Goal: Find specific page/section: Find specific page/section

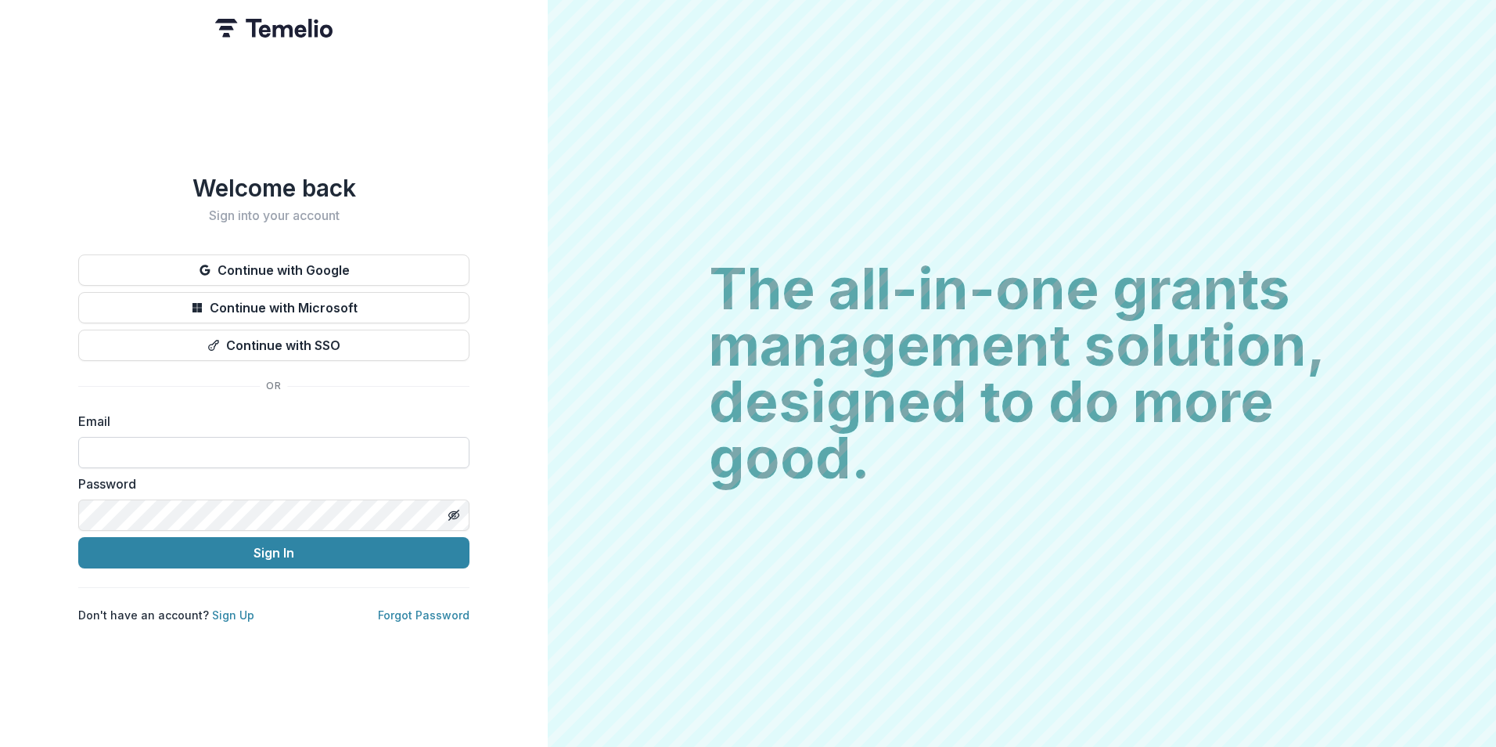
click at [177, 445] on input at bounding box center [273, 452] width 391 height 31
type input "**********"
click at [78, 537] on button "Sign In" at bounding box center [273, 552] width 391 height 31
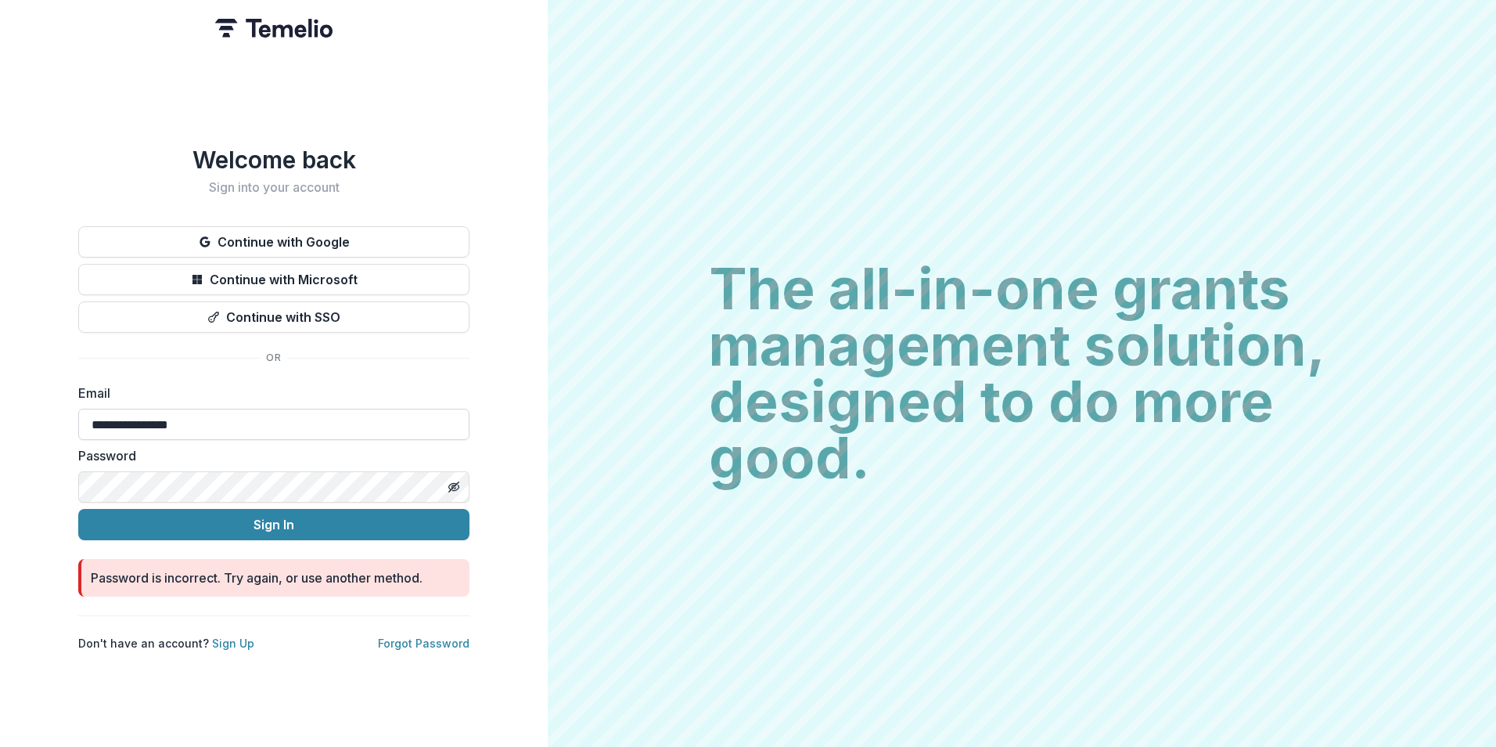
click at [160, 509] on button "Sign In" at bounding box center [273, 524] width 391 height 31
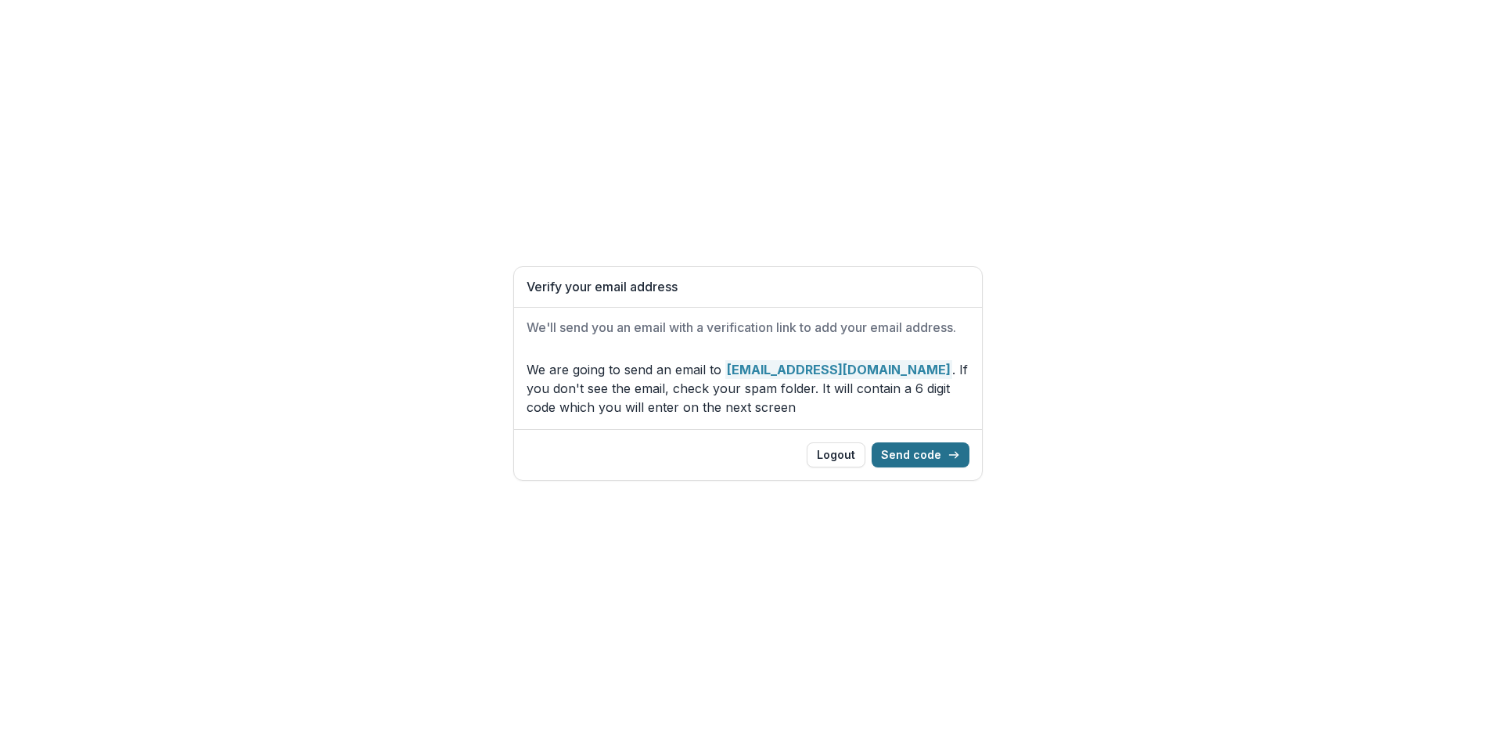
click at [913, 452] on button "Send code" at bounding box center [921, 454] width 98 height 25
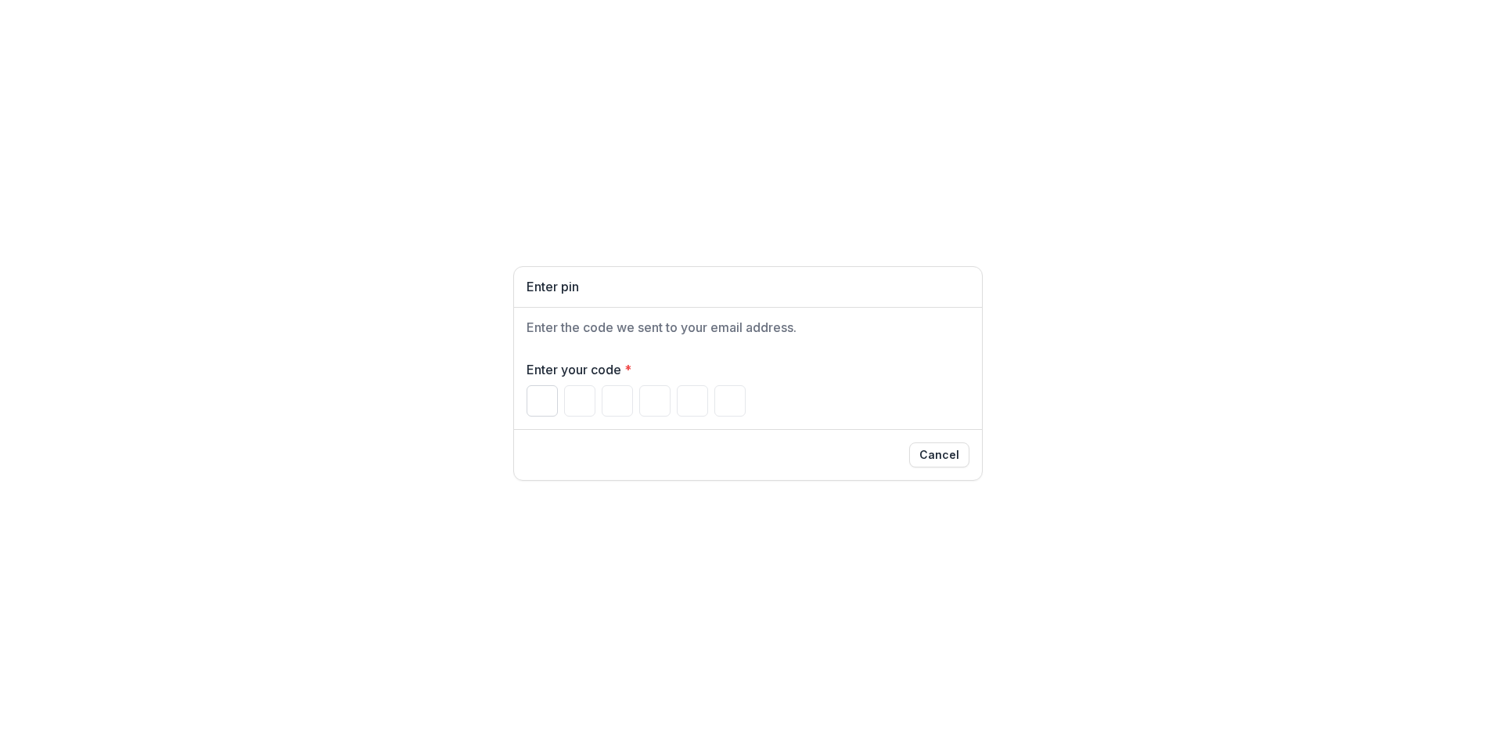
click at [538, 402] on input "Please enter your pin code" at bounding box center [542, 400] width 31 height 31
type input "*"
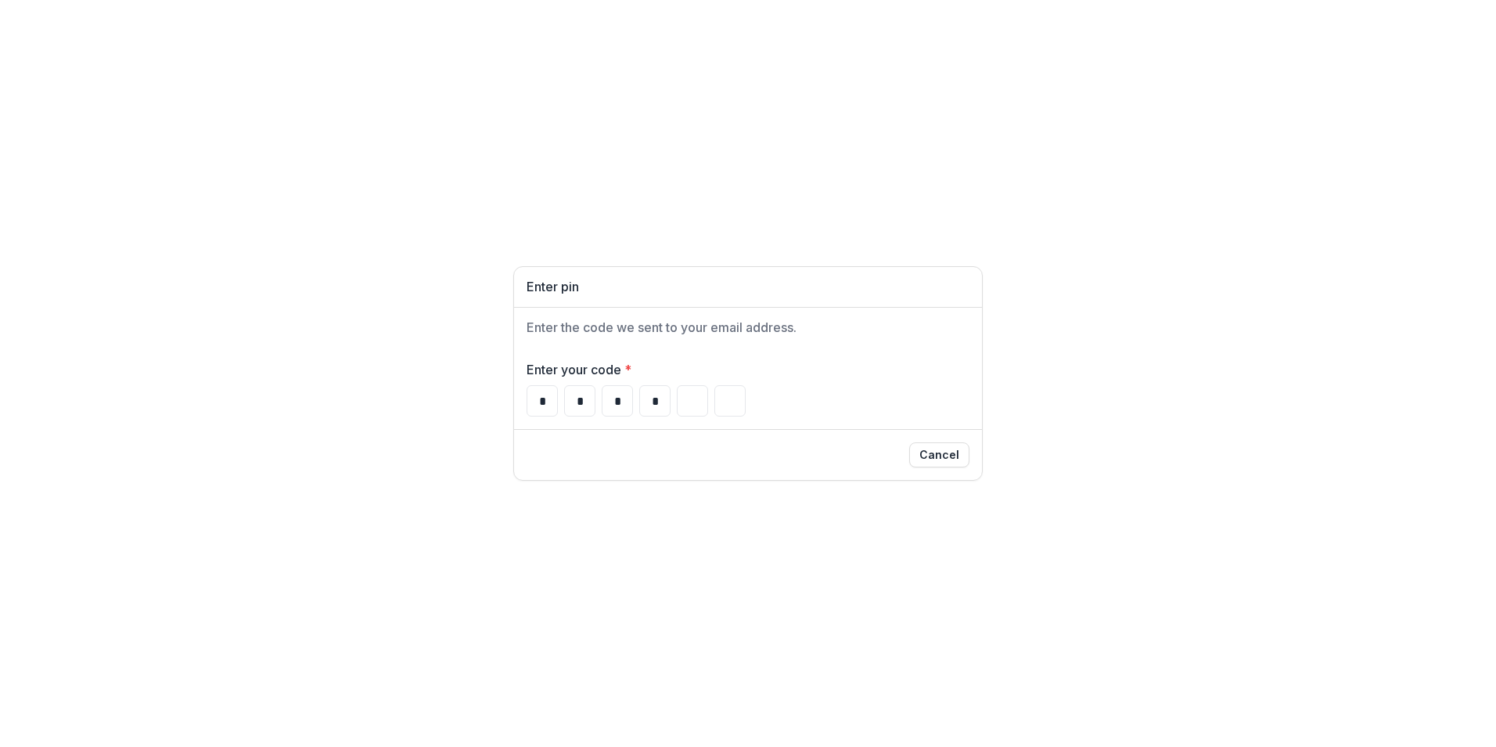
type input "*"
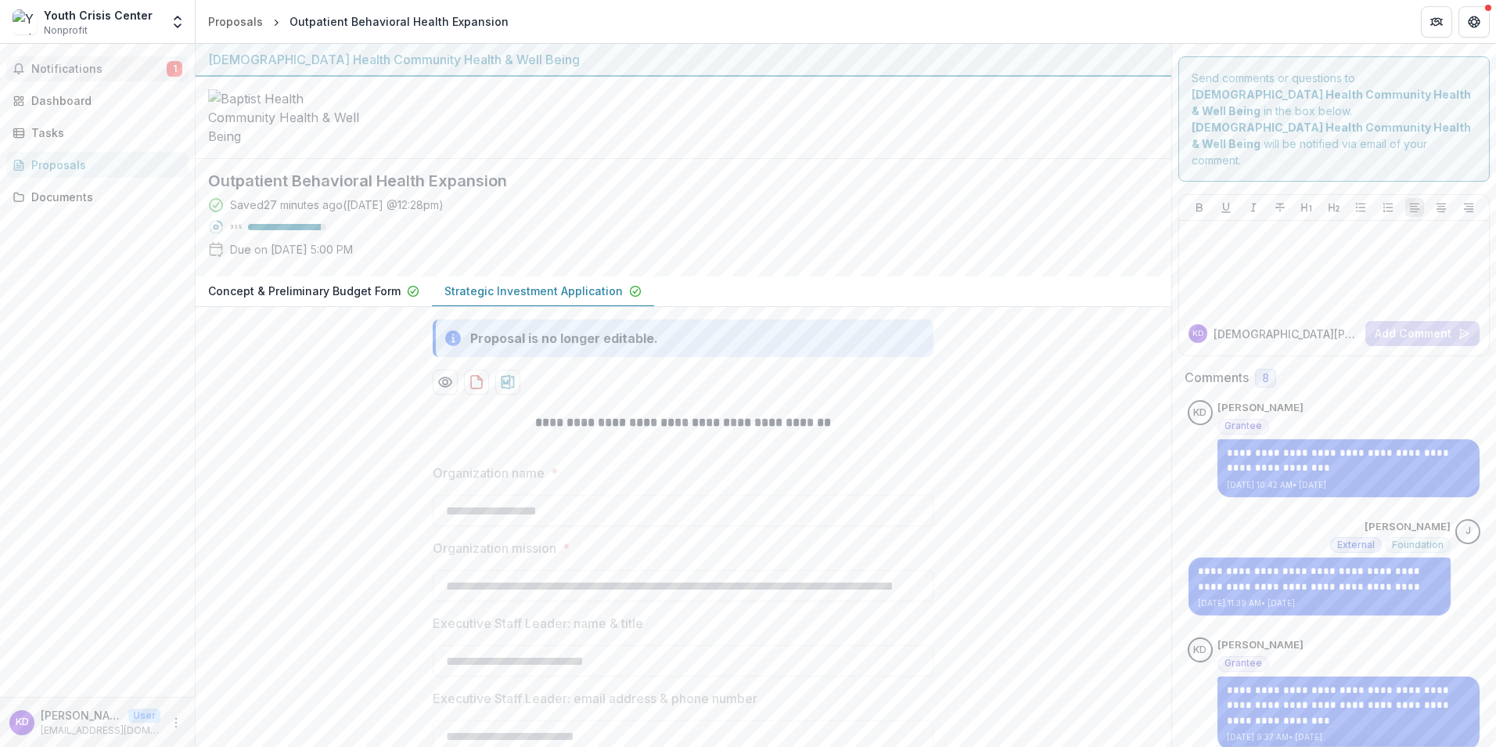
click at [97, 69] on span "Notifications" at bounding box center [98, 69] width 135 height 13
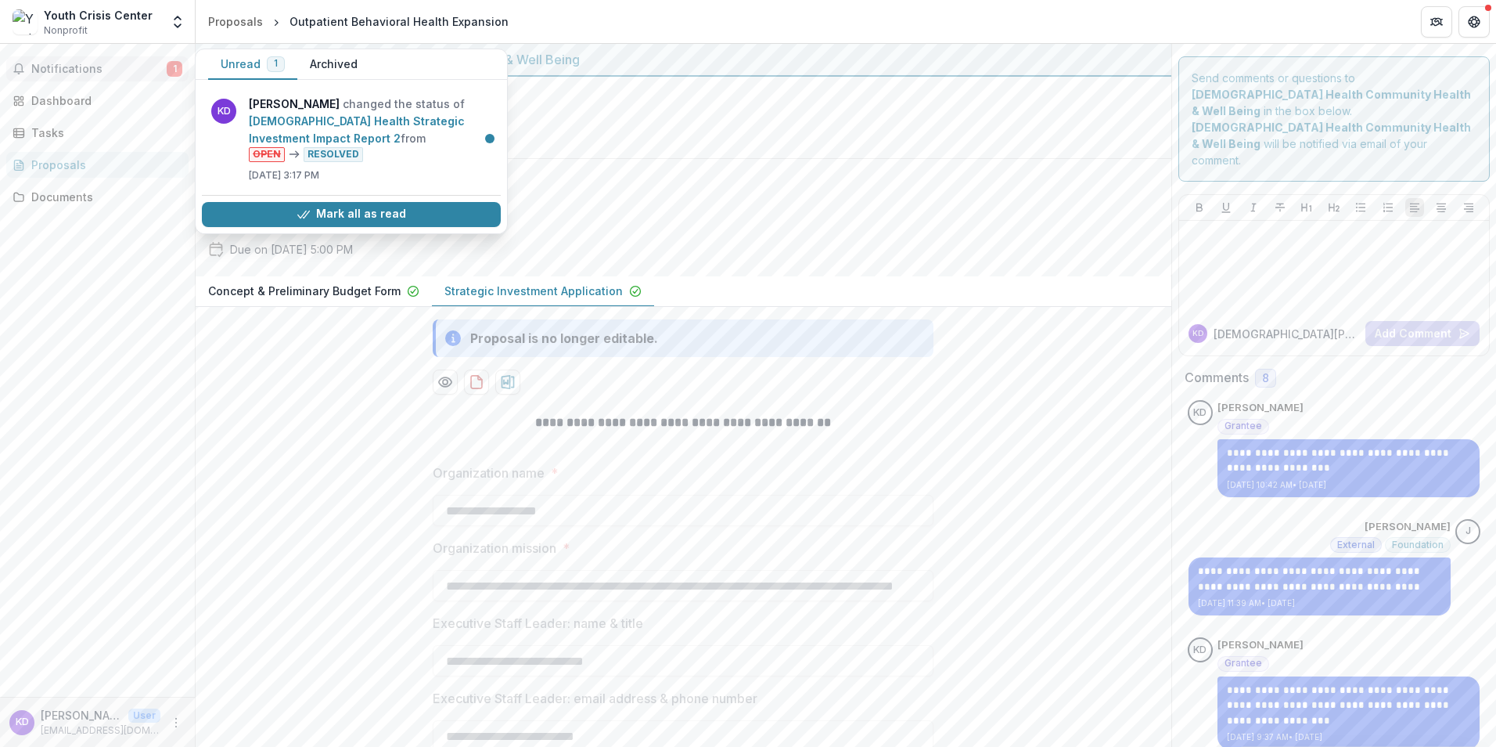
click at [63, 74] on span "Notifications" at bounding box center [98, 69] width 135 height 13
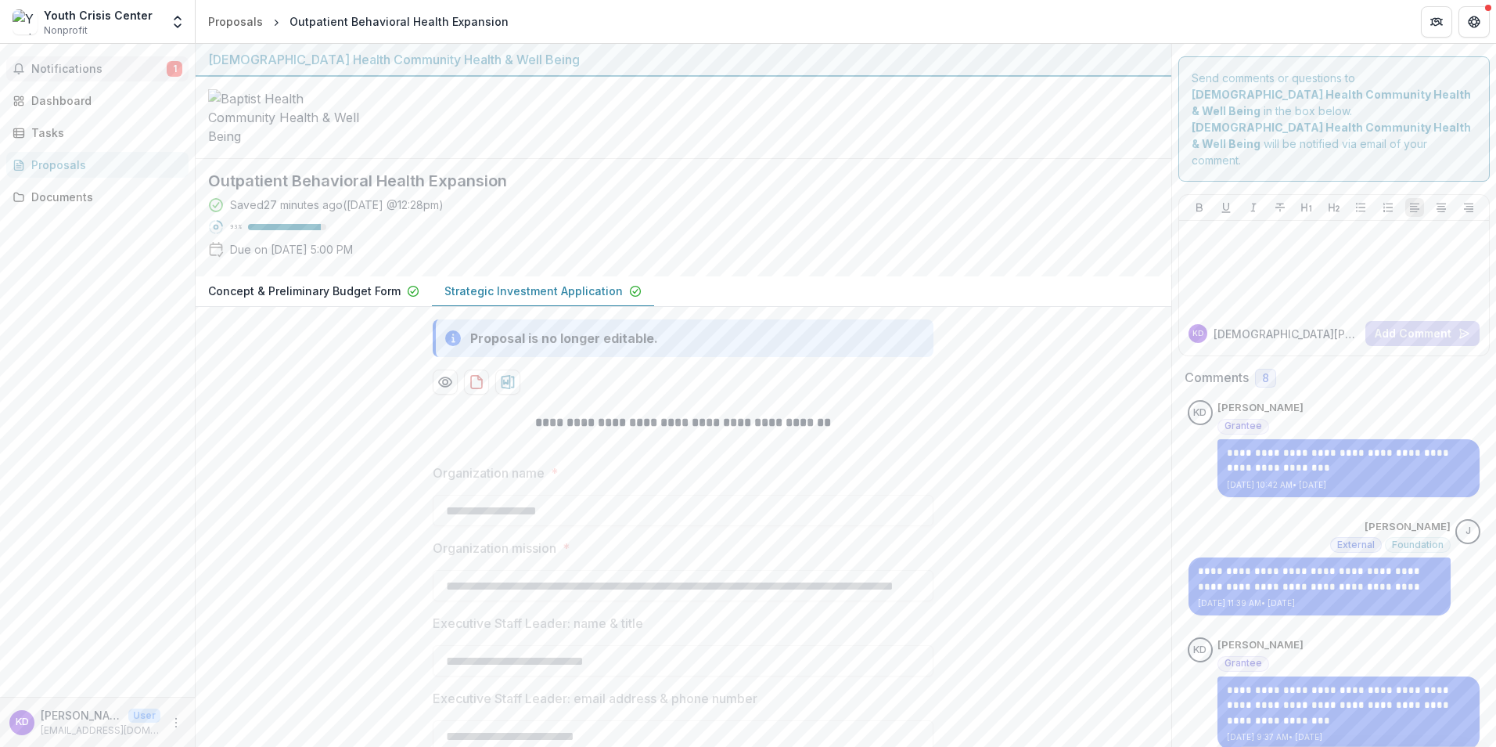
click at [68, 70] on span "Notifications" at bounding box center [98, 69] width 135 height 13
click at [65, 105] on div "Dashboard" at bounding box center [103, 100] width 145 height 16
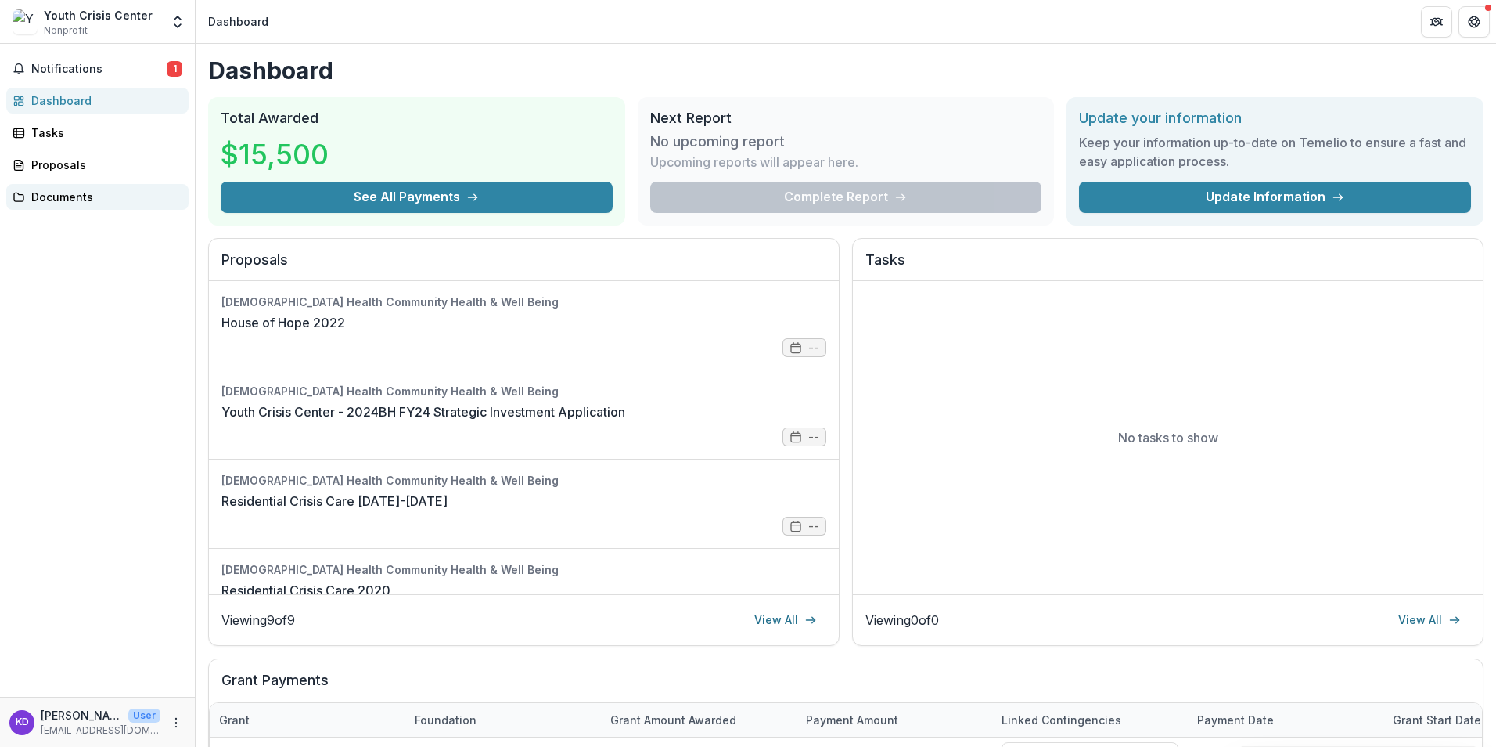
click at [48, 196] on div "Documents" at bounding box center [103, 197] width 145 height 16
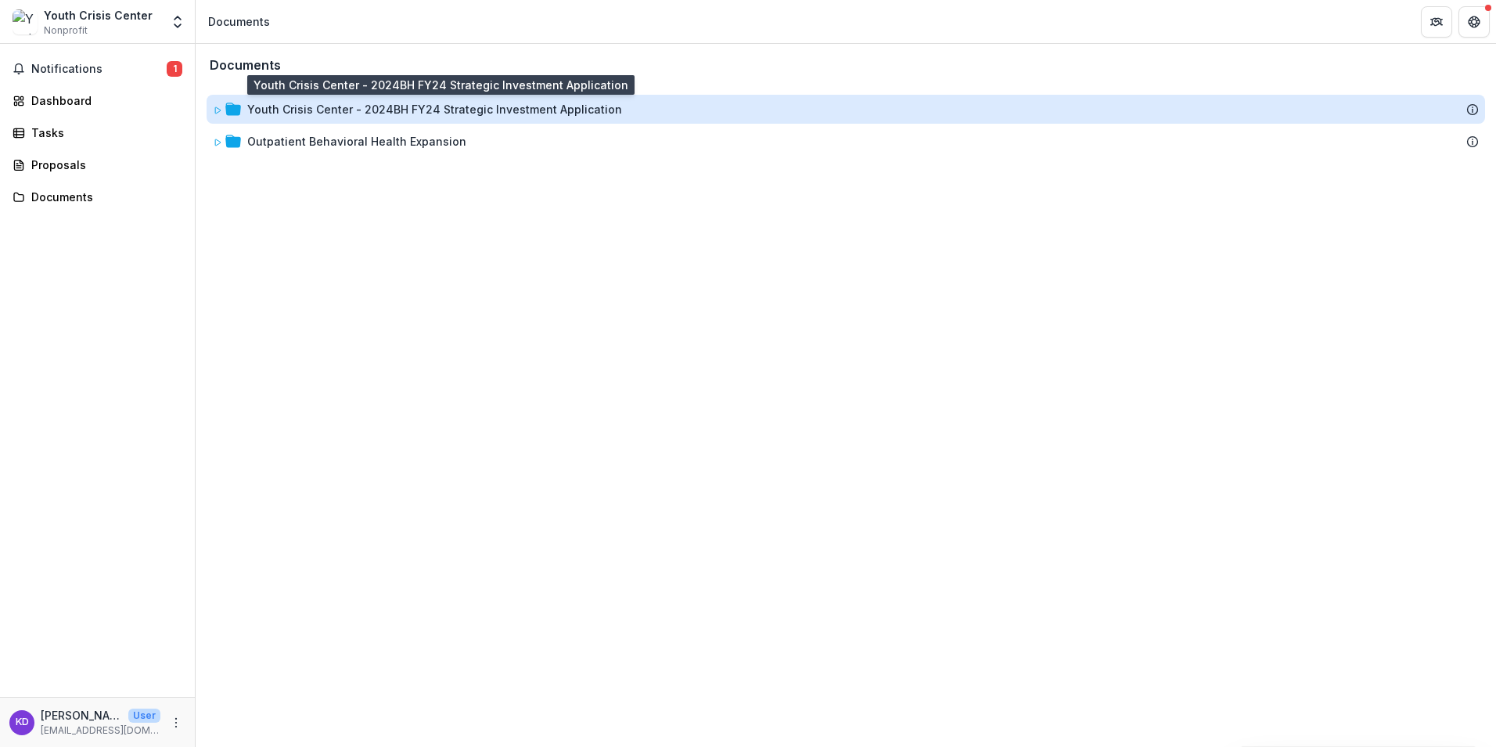
click at [284, 105] on div "Youth Crisis Center - 2024BH FY24 Strategic Investment Application" at bounding box center [434, 109] width 375 height 16
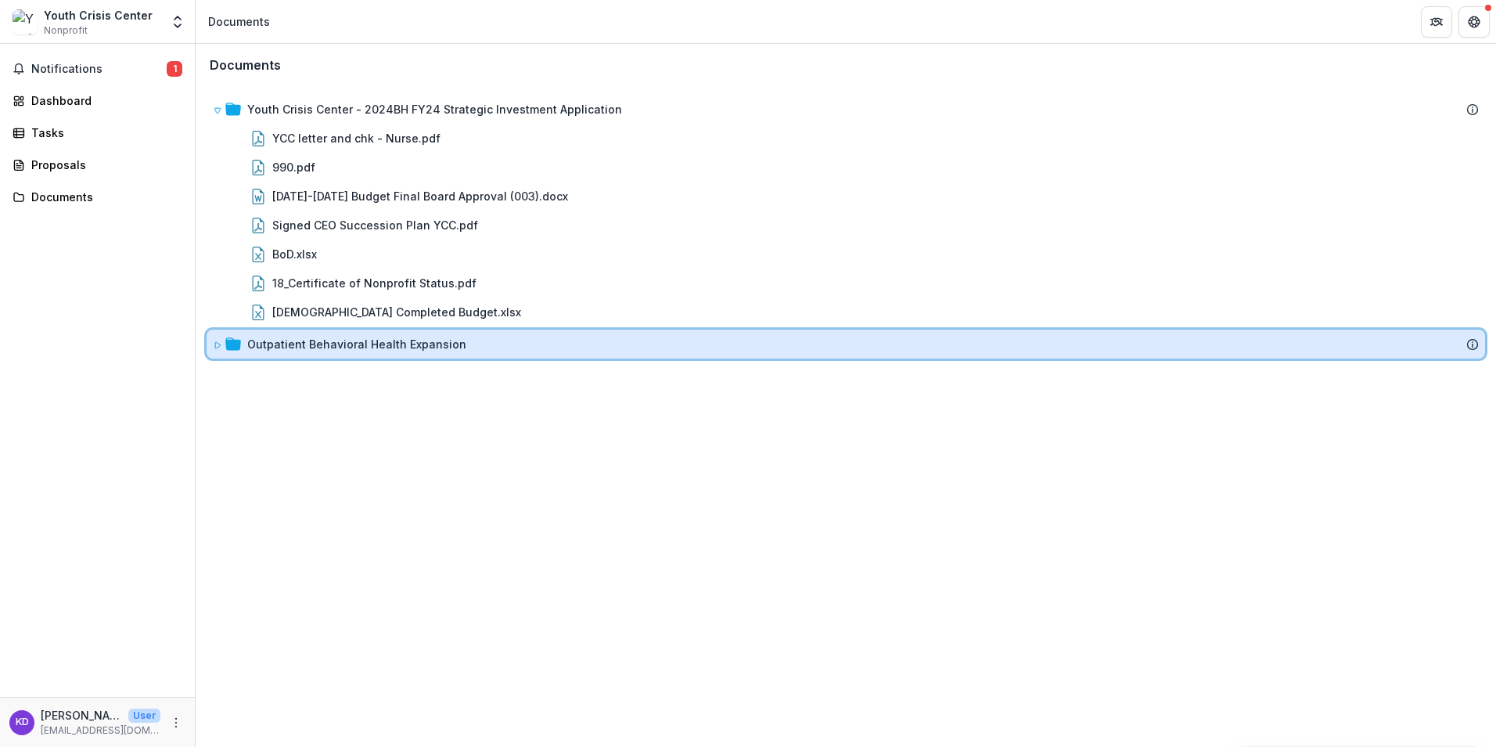
click at [215, 351] on span at bounding box center [217, 344] width 9 height 16
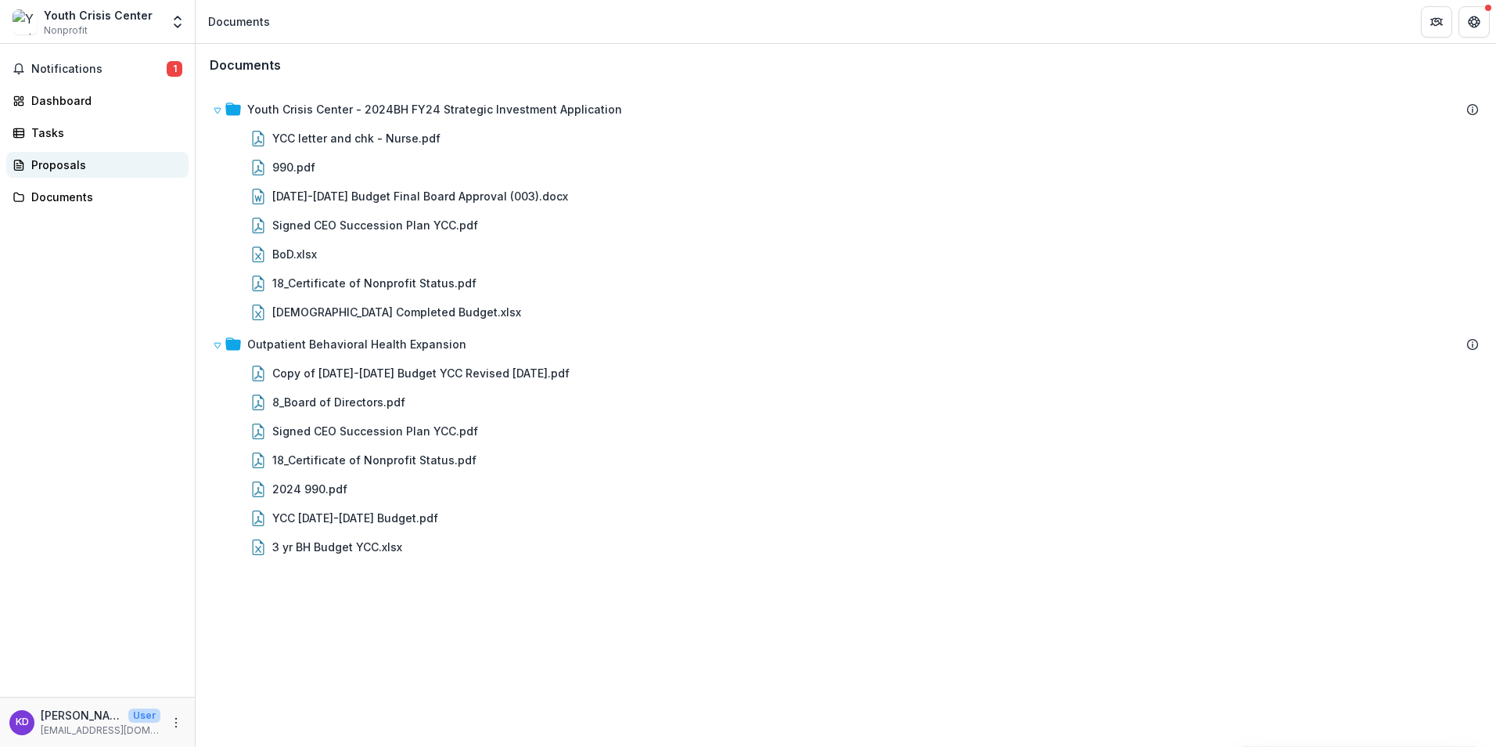
click at [87, 164] on div "Proposals" at bounding box center [103, 165] width 145 height 16
